Goal: Find specific page/section: Find specific page/section

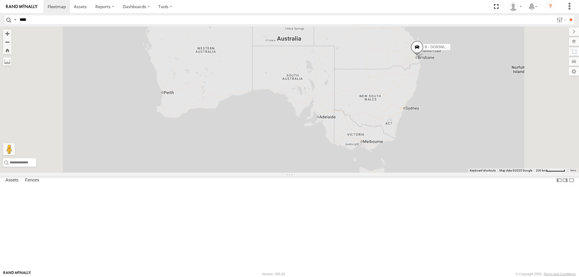
type input "****"
click at [567, 15] on input "**" at bounding box center [570, 19] width 7 height 9
type input "*******"
click at [567, 15] on input "**" at bounding box center [570, 19] width 7 height 9
